Goal: Obtain resource: Obtain resource

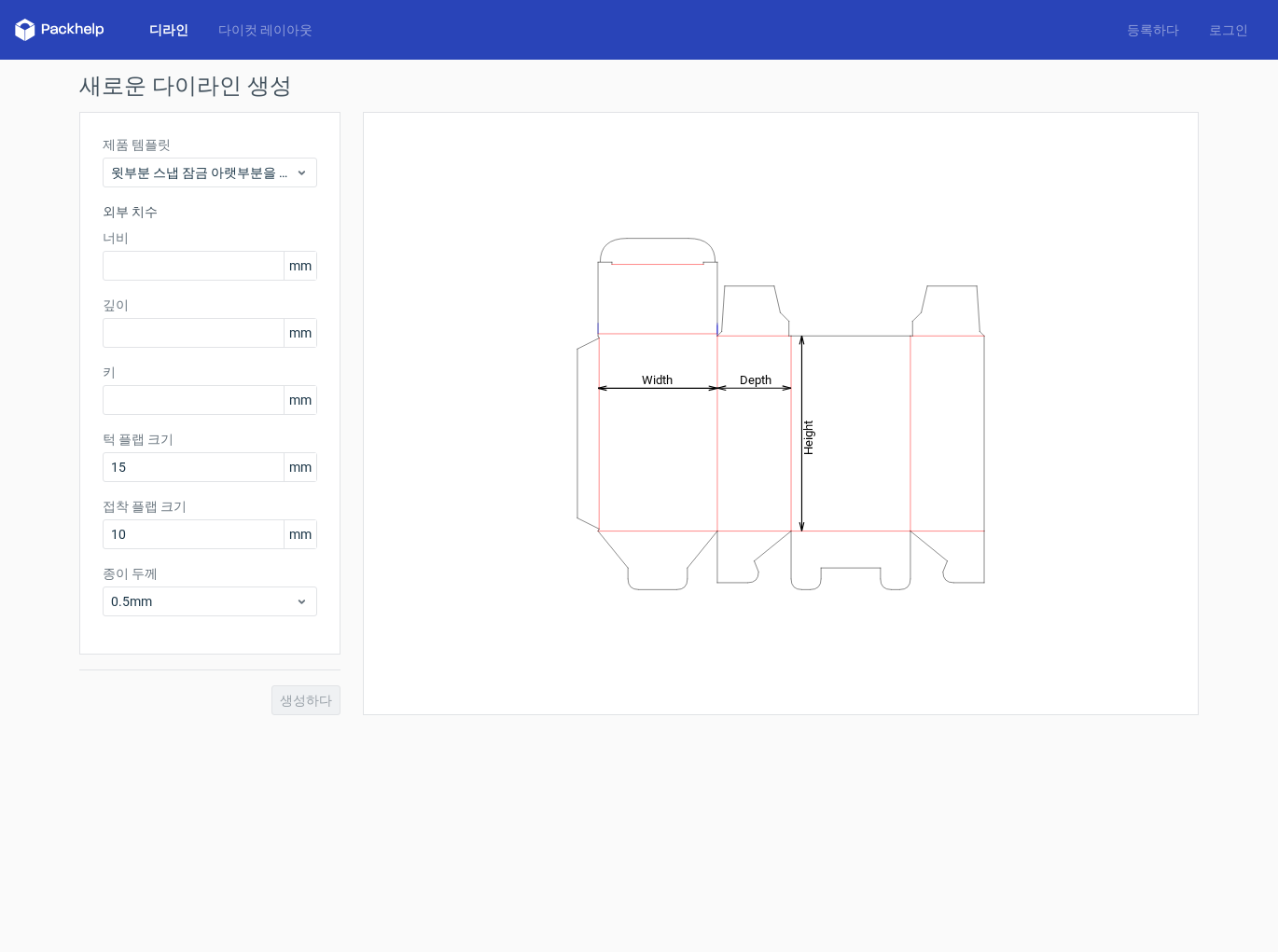
click at [161, 29] on font "디라인" at bounding box center [169, 30] width 40 height 15
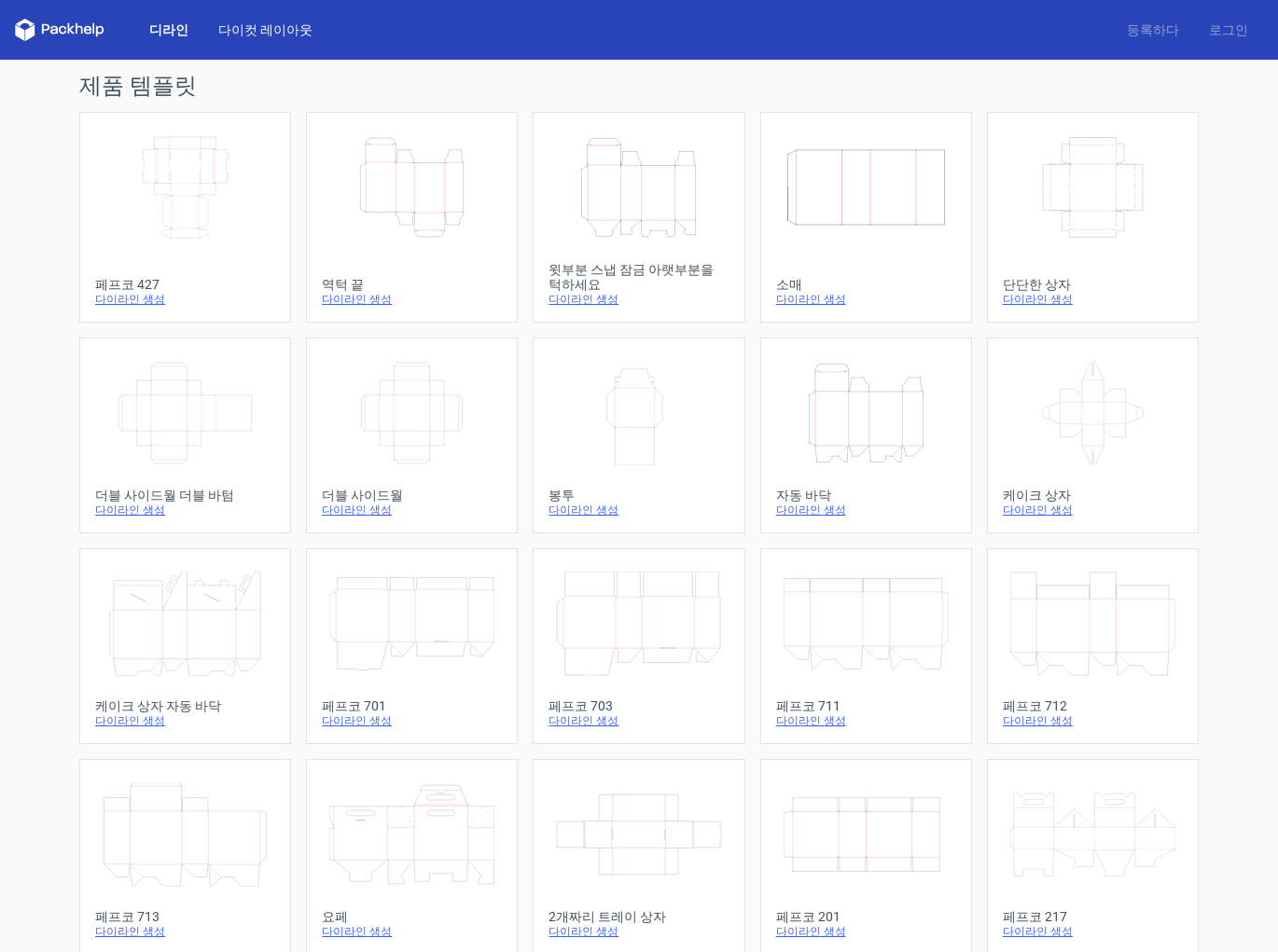
click at [279, 38] on link "다이컷 레이아웃" at bounding box center [264, 30] width 124 height 19
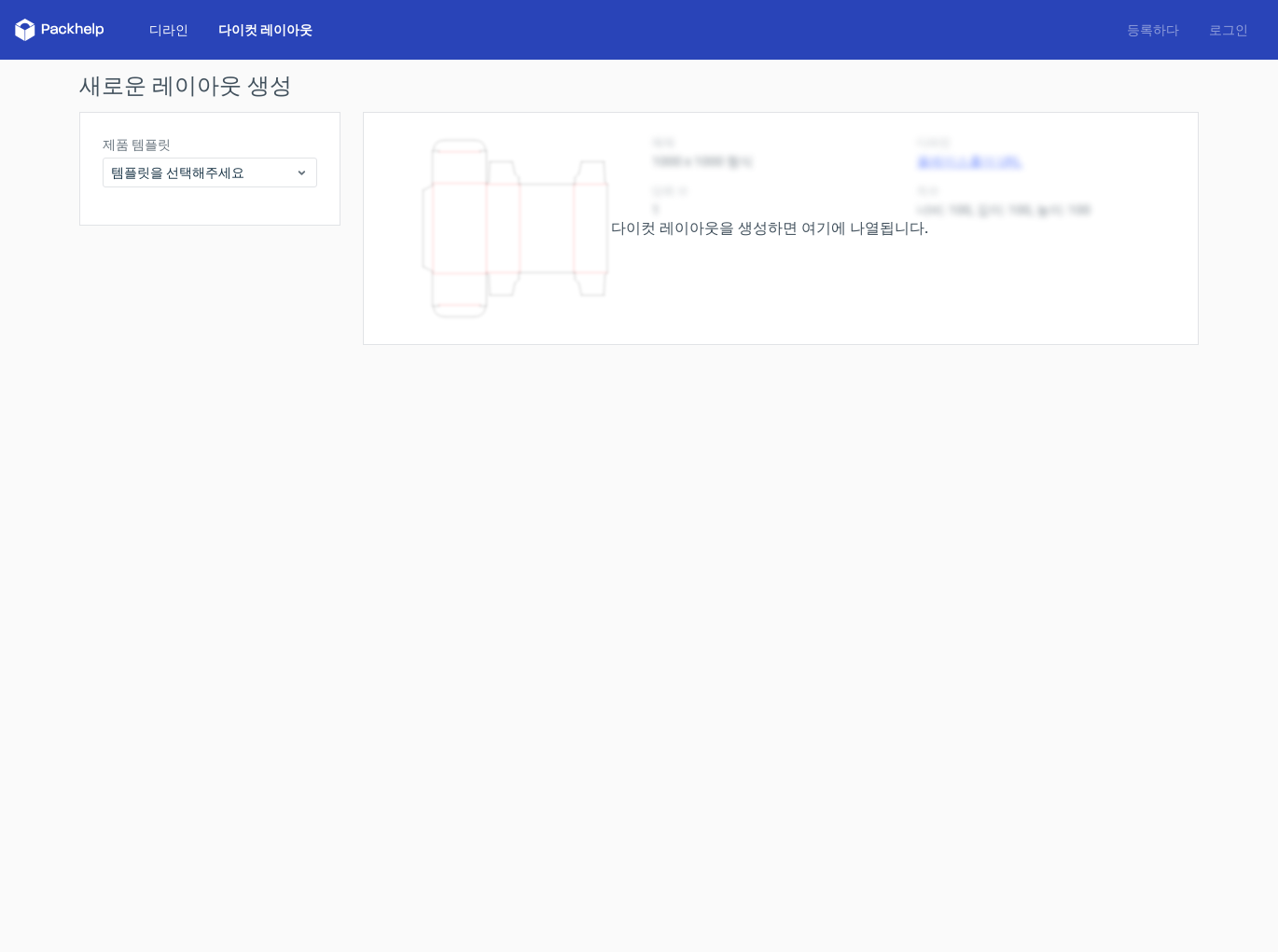
click at [169, 29] on font "디라인" at bounding box center [169, 30] width 40 height 15
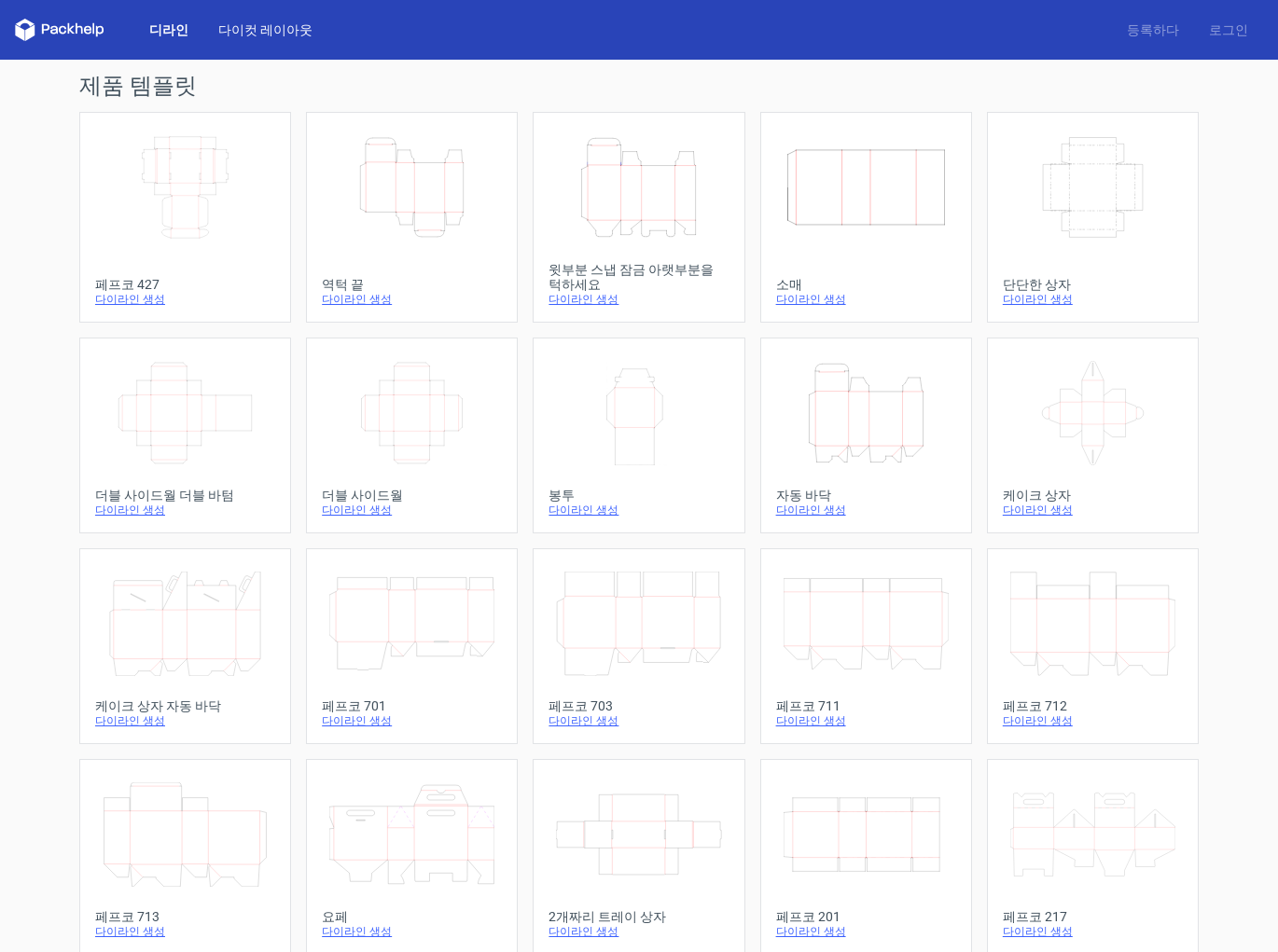
click at [253, 33] on font "다이컷 레이아웃" at bounding box center [265, 30] width 94 height 15
